Goal: Information Seeking & Learning: Find specific fact

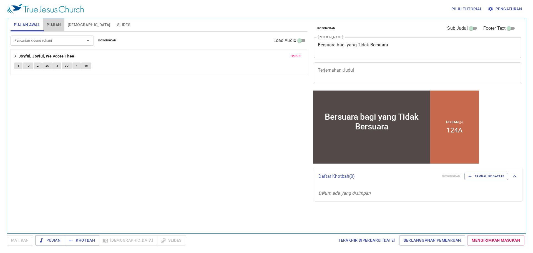
click at [53, 27] on span "Pujian" at bounding box center [54, 24] width 14 height 7
click at [53, 56] on b "124A. The Better Land" at bounding box center [35, 56] width 42 height 7
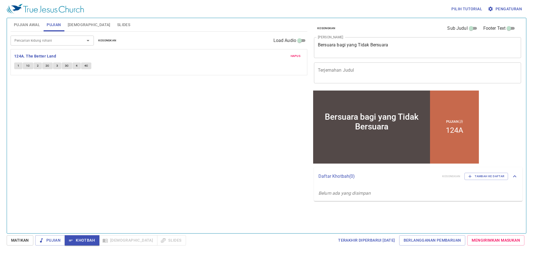
click at [66, 39] on input "Pencarian kidung rohani" at bounding box center [44, 40] width 64 height 6
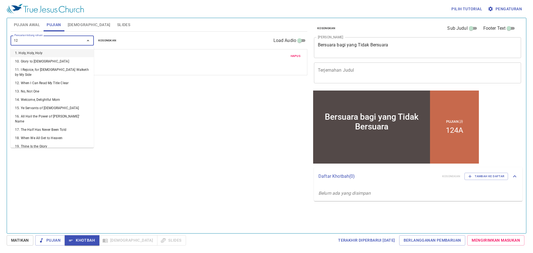
type input "122"
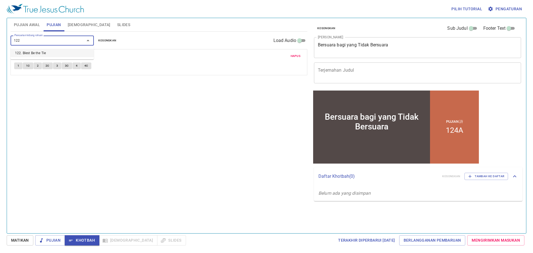
click at [51, 53] on li "122. Blest Be the Tie" at bounding box center [52, 53] width 83 height 8
click at [296, 58] on span "Hapus" at bounding box center [296, 56] width 10 height 5
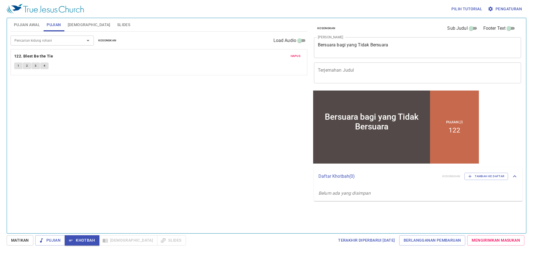
click at [361, 46] on textarea "Bersuara bagi yang Tidak Bersuara" at bounding box center [417, 47] width 199 height 11
click at [22, 22] on span "Pujian Awal" at bounding box center [27, 24] width 26 height 7
click at [35, 44] on input "Pencarian kidung rohani" at bounding box center [44, 40] width 64 height 6
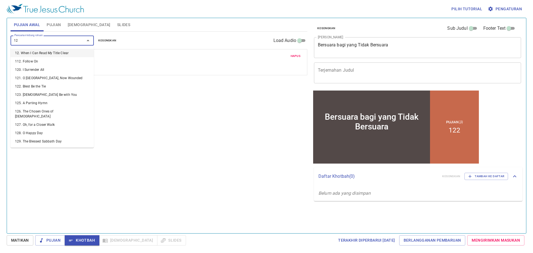
type input "122"
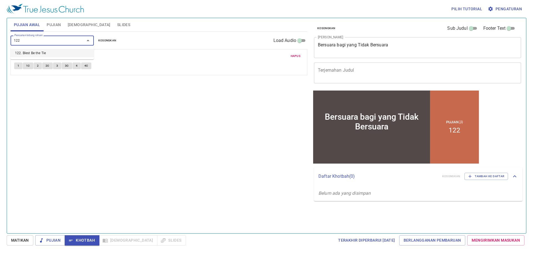
click at [31, 54] on li "122. Blest Be the Tie" at bounding box center [52, 53] width 83 height 8
click at [292, 57] on span "Hapus" at bounding box center [296, 56] width 10 height 5
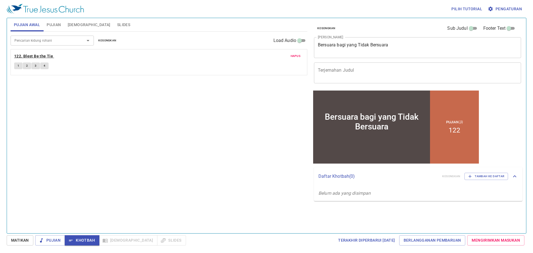
click at [38, 55] on b "122. Blest Be the Tie" at bounding box center [33, 56] width 39 height 7
click at [39, 56] on b "122. Blest Be the Tie" at bounding box center [33, 56] width 39 height 7
click at [17, 65] on button "1" at bounding box center [18, 65] width 8 height 7
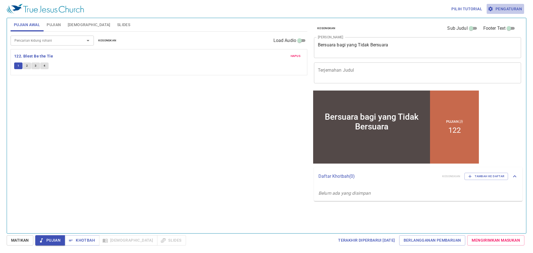
click at [499, 10] on span "Pengaturan" at bounding box center [505, 9] width 33 height 7
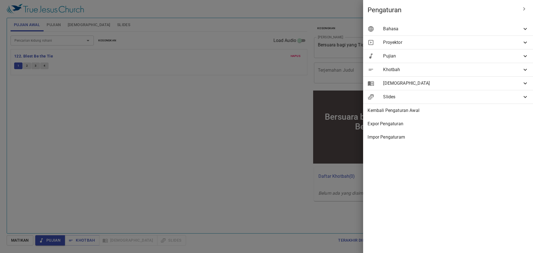
click at [454, 33] on div "Bahasa" at bounding box center [448, 28] width 170 height 13
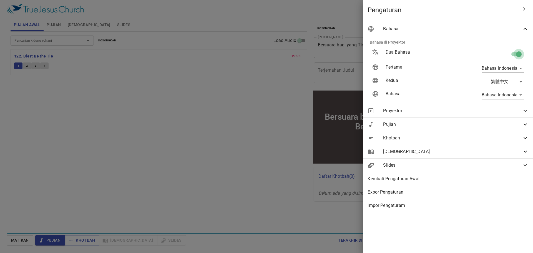
click at [517, 57] on input "checkbox" at bounding box center [519, 55] width 32 height 11
checkbox input "false"
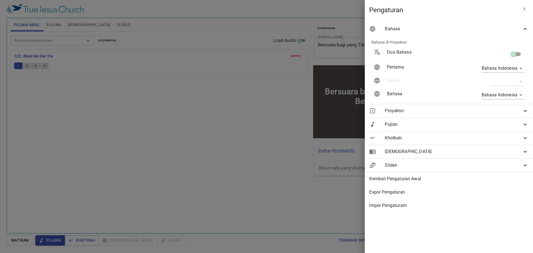
click at [296, 12] on div at bounding box center [266, 126] width 533 height 253
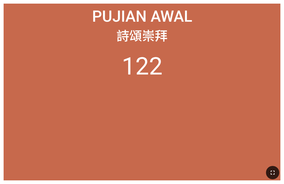
click at [222, 172] on icon "button" at bounding box center [273, 172] width 7 height 7
